Goal: Task Accomplishment & Management: Use online tool/utility

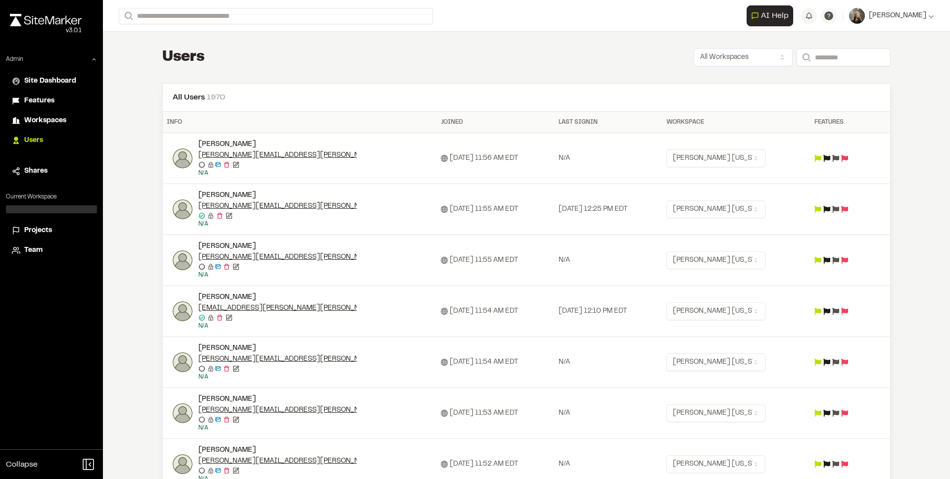
click at [49, 233] on span "Projects" at bounding box center [38, 230] width 28 height 11
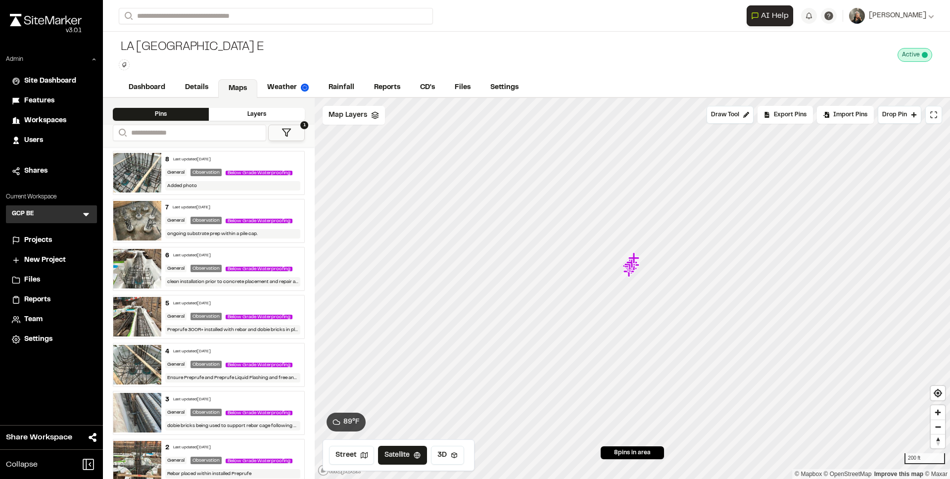
click at [85, 214] on icon at bounding box center [86, 214] width 6 height 3
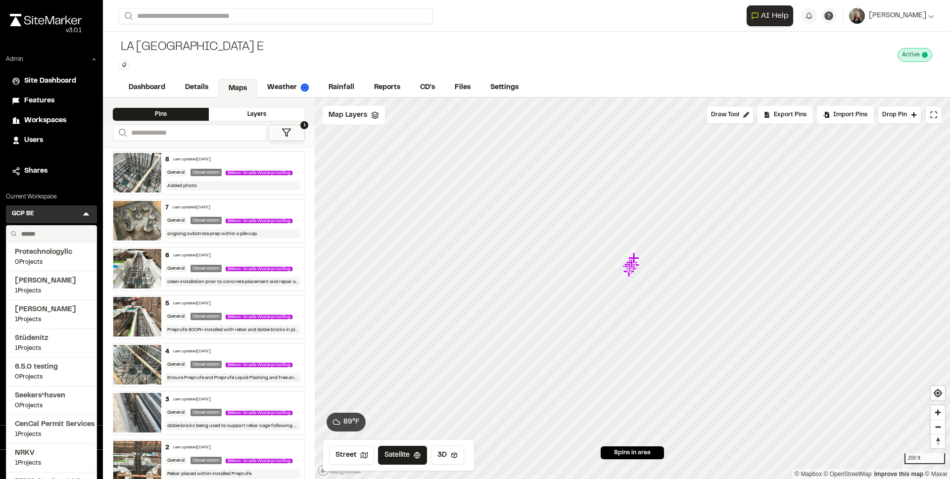
click at [48, 233] on input "text" at bounding box center [54, 234] width 75 height 17
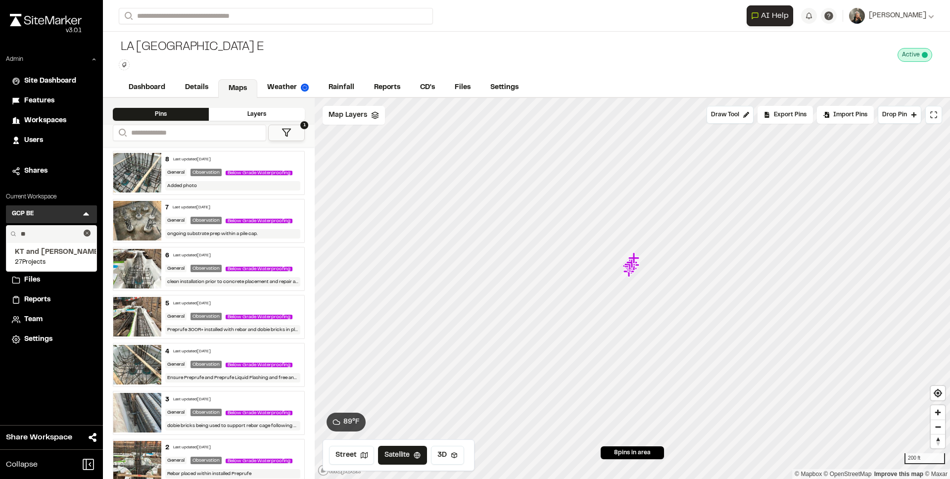
type input "**"
click at [52, 254] on span "KT and [PERSON_NAME]" at bounding box center [51, 252] width 73 height 11
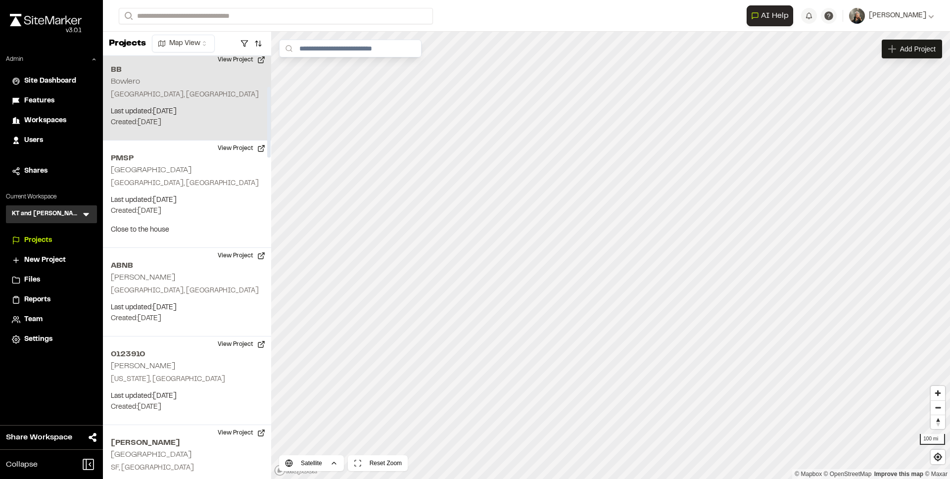
scroll to position [182, 0]
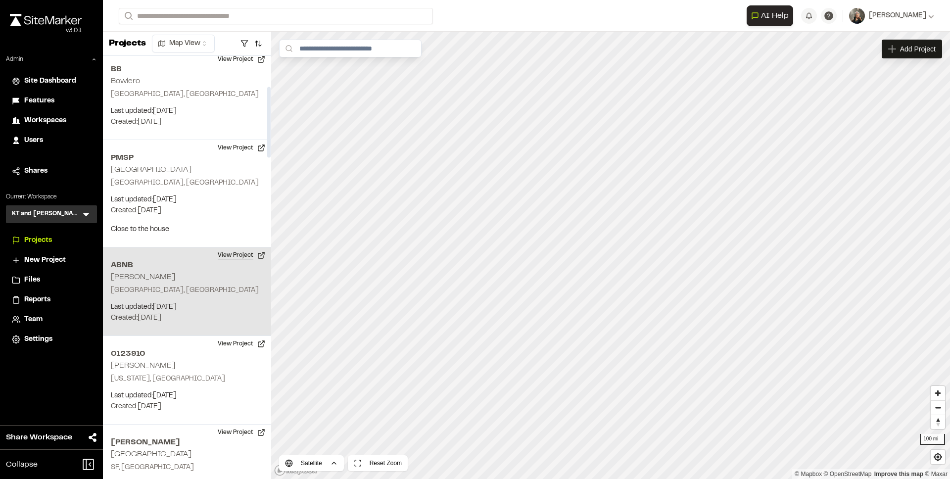
click at [236, 258] on button "View Project" at bounding box center [241, 255] width 59 height 16
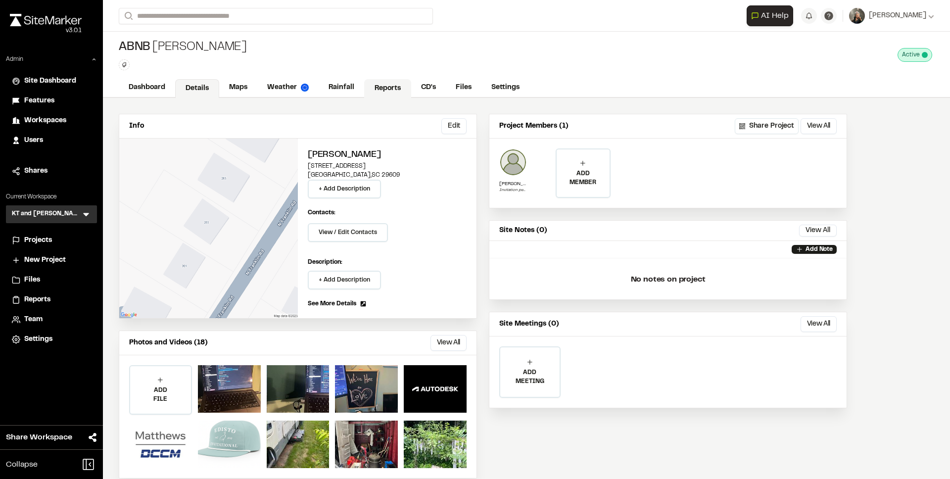
click at [375, 85] on link "Reports" at bounding box center [387, 88] width 47 height 19
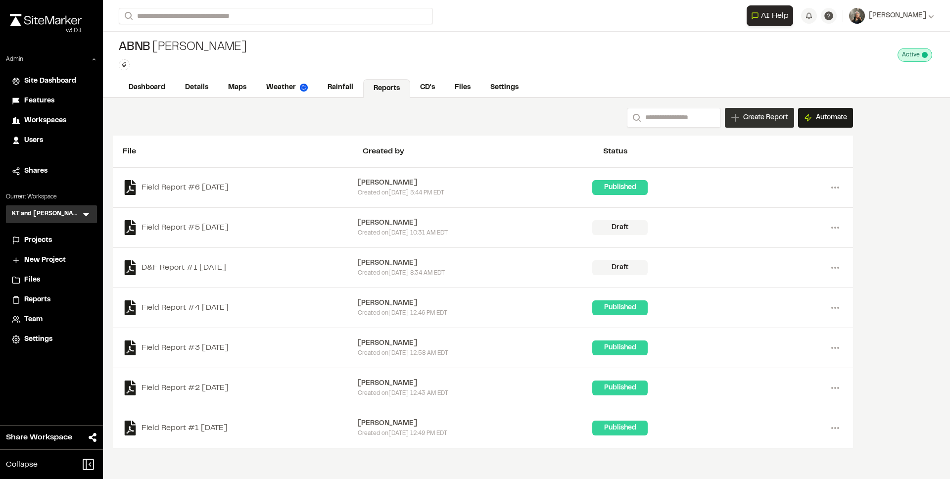
click at [743, 115] on span "Create Report" at bounding box center [765, 117] width 45 height 11
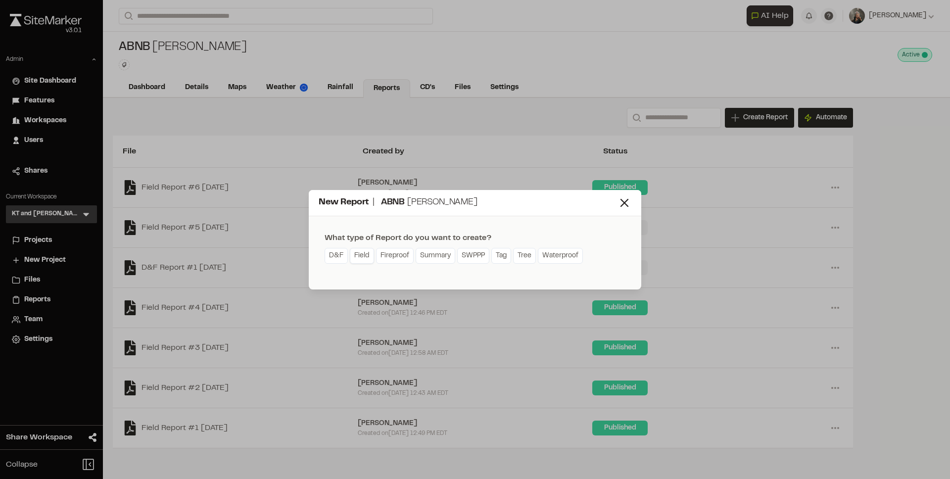
click at [363, 254] on link "Field" at bounding box center [362, 256] width 24 height 16
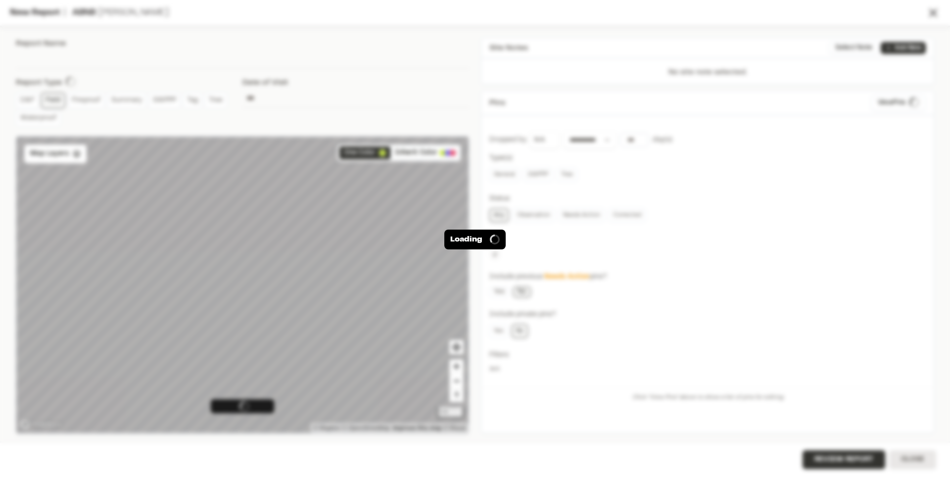
type input "**********"
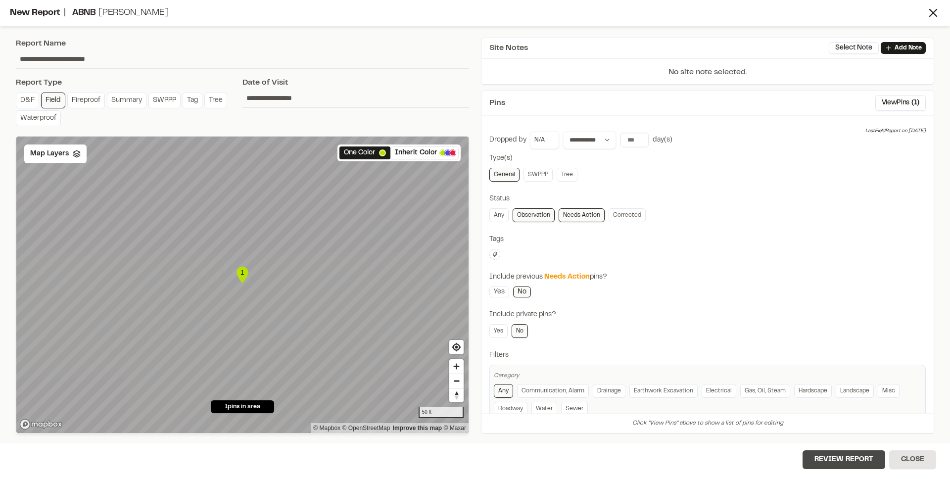
click at [840, 461] on button "Review Report" at bounding box center [844, 459] width 83 height 19
